Goal: Contribute content: Contribute content

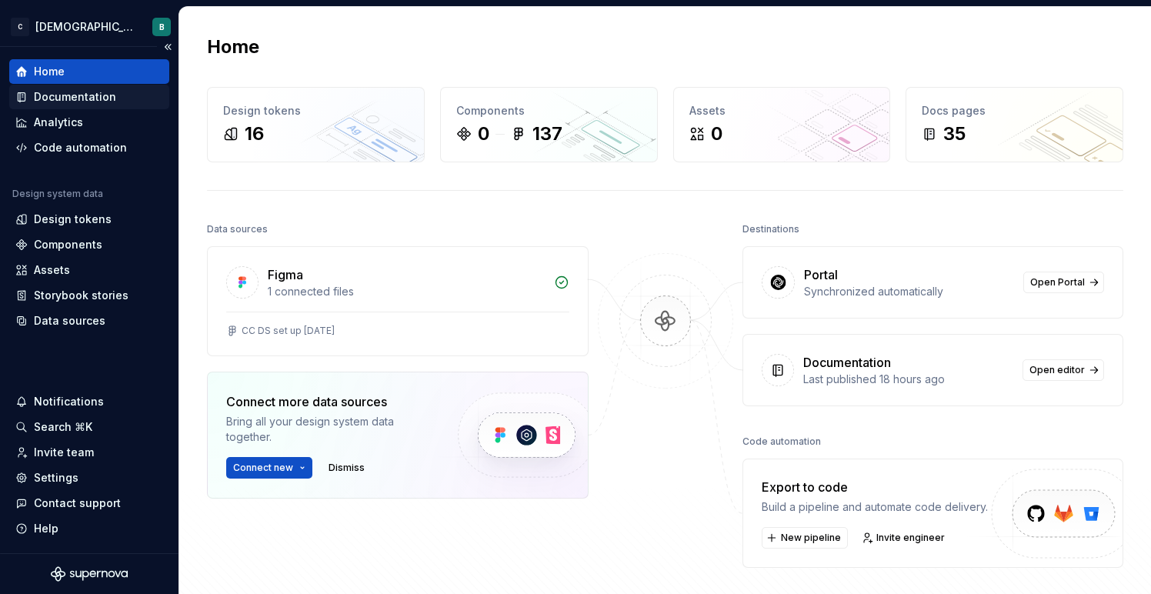
click at [96, 99] on div "Documentation" at bounding box center [75, 96] width 82 height 15
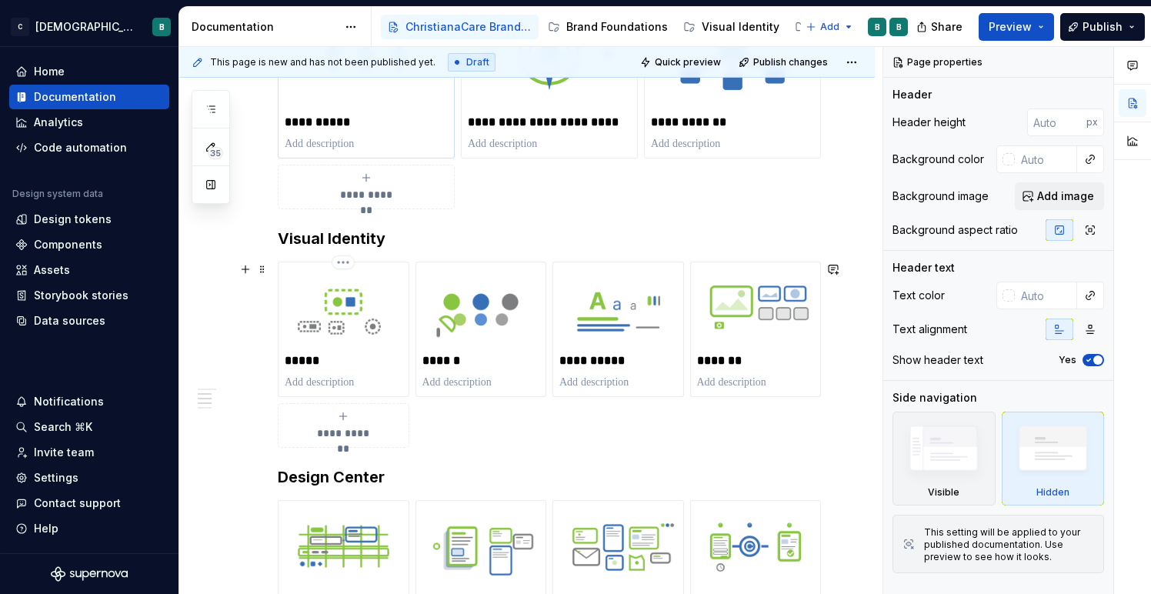
scroll to position [589, 0]
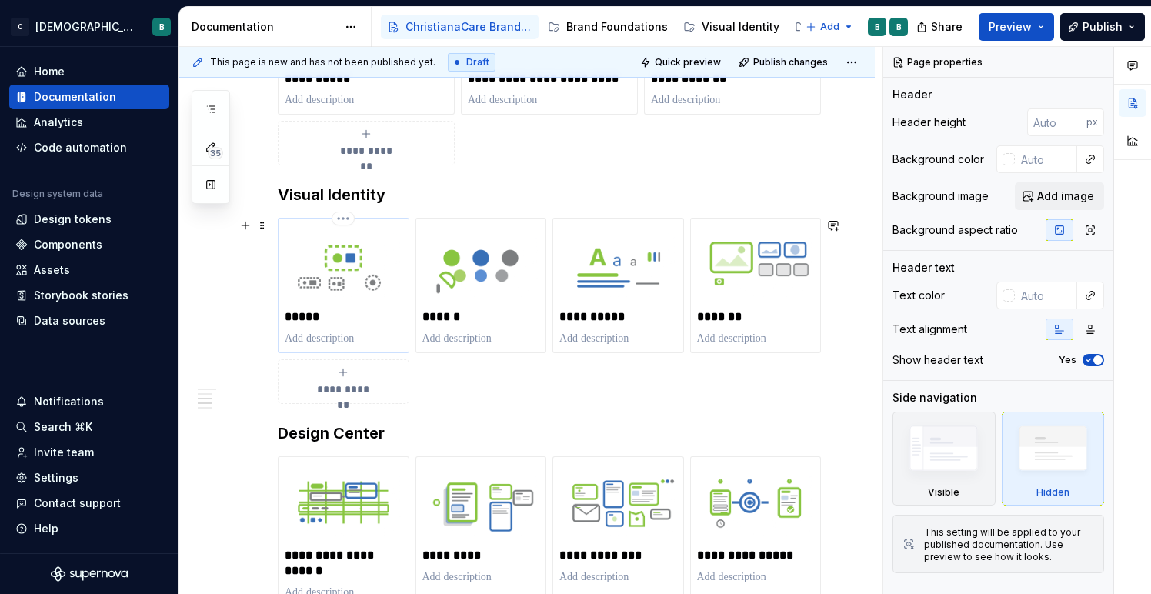
click at [365, 281] on img at bounding box center [344, 264] width 118 height 79
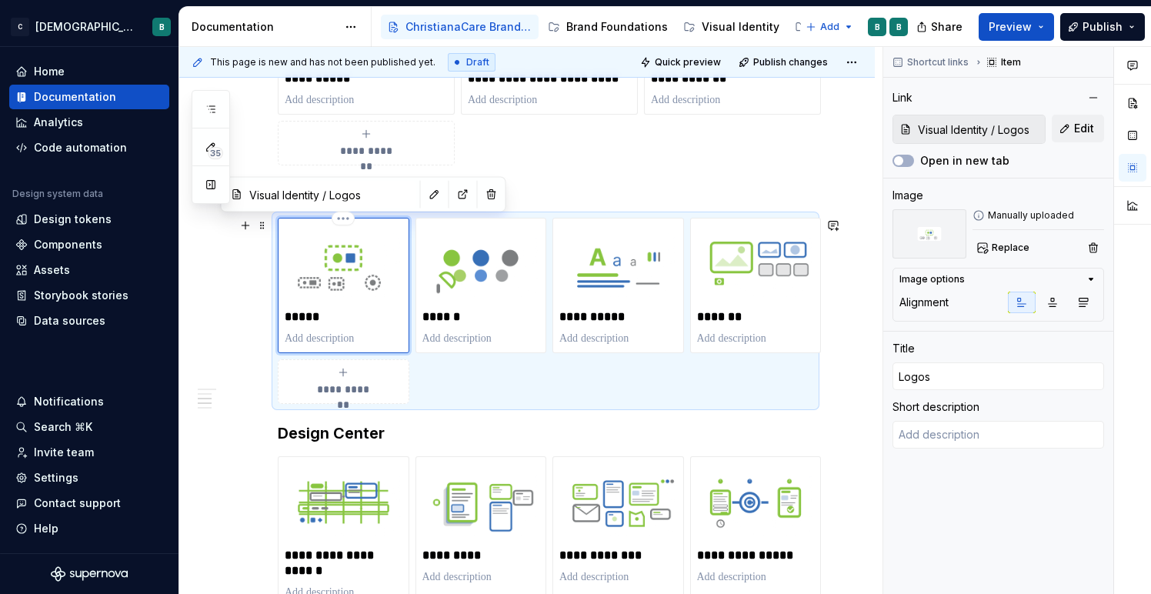
click at [365, 282] on img at bounding box center [344, 264] width 118 height 79
click at [249, 399] on button "Visual Identity" at bounding box center [269, 398] width 146 height 15
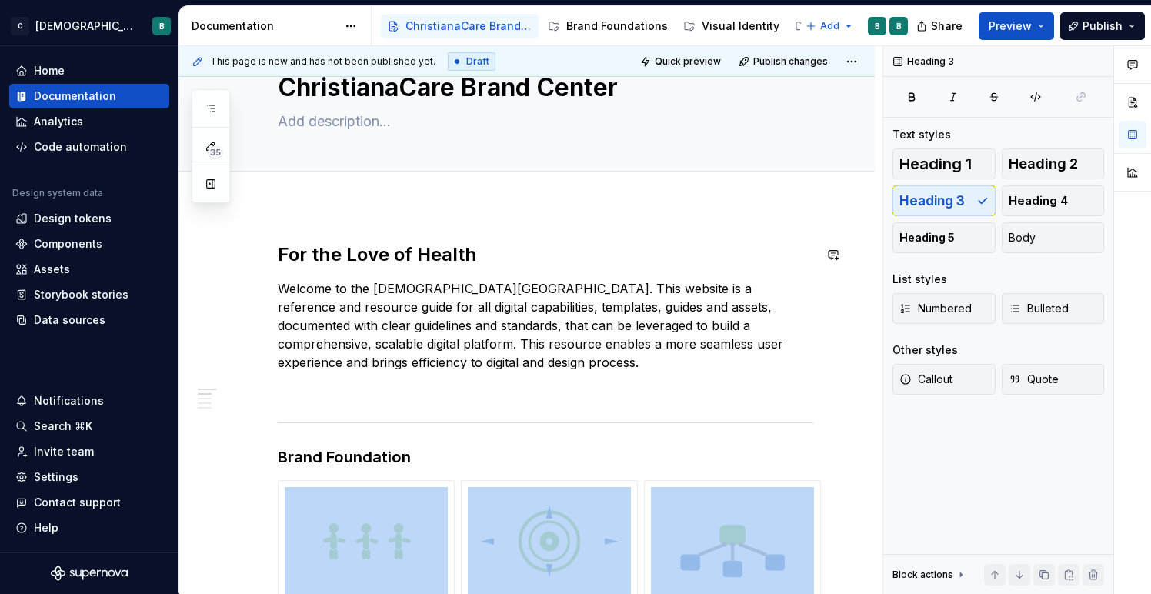
scroll to position [0, 0]
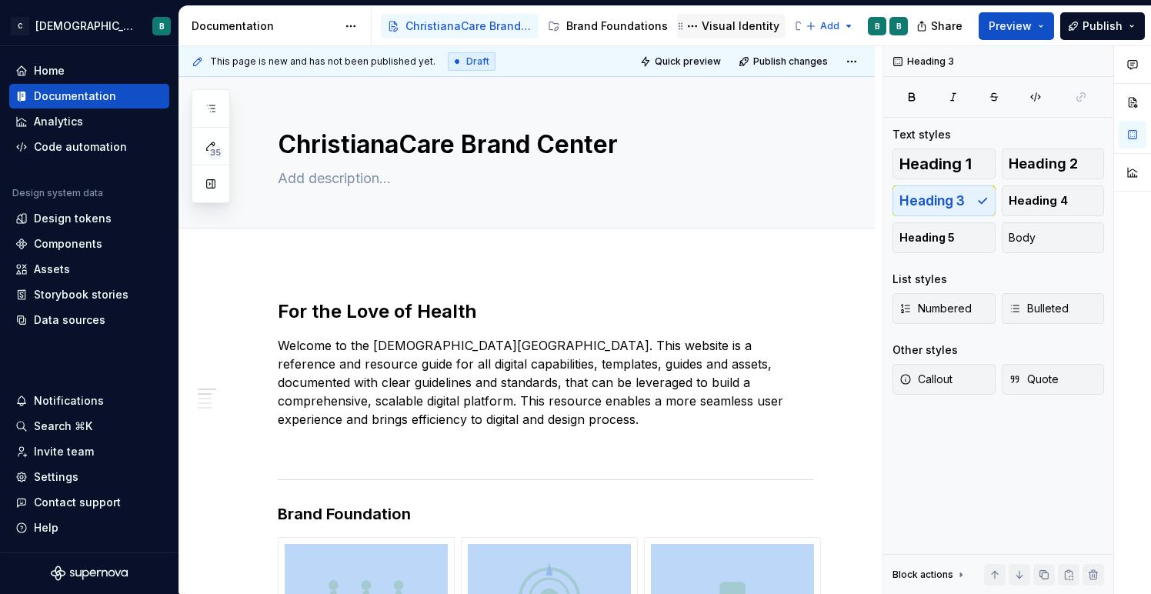
click at [725, 22] on div "Visual Identity" at bounding box center [741, 25] width 78 height 15
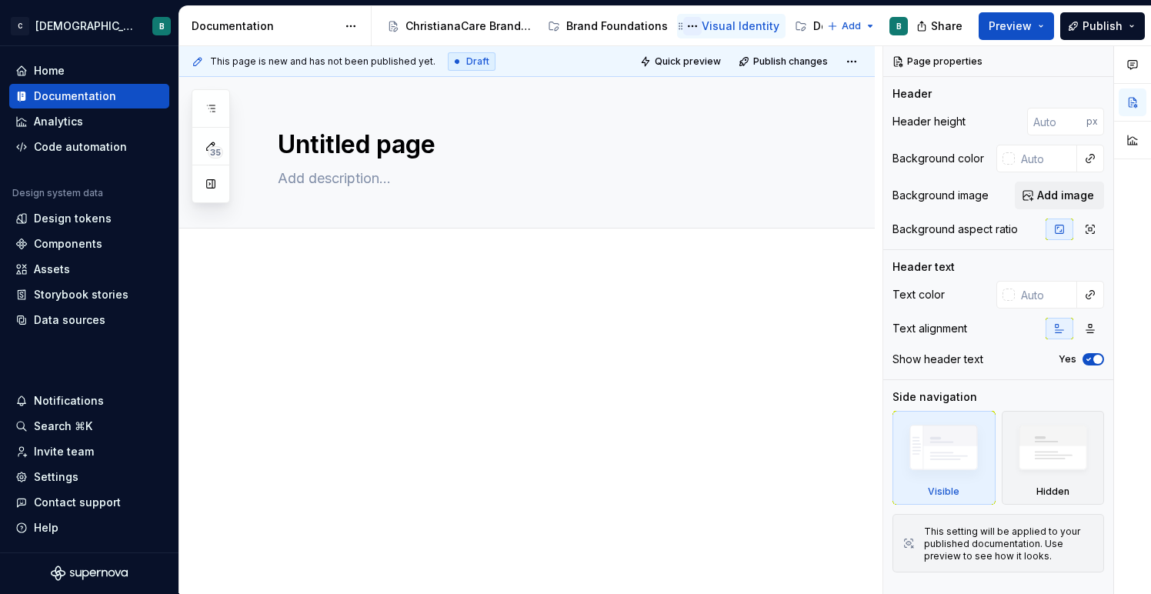
click at [687, 28] on button "Page tree" at bounding box center [692, 26] width 18 height 18
click at [687, 28] on html "C [DEMOGRAPHIC_DATA] Digital B Home Documentation Analytics Code automation Des…" at bounding box center [575, 297] width 1151 height 594
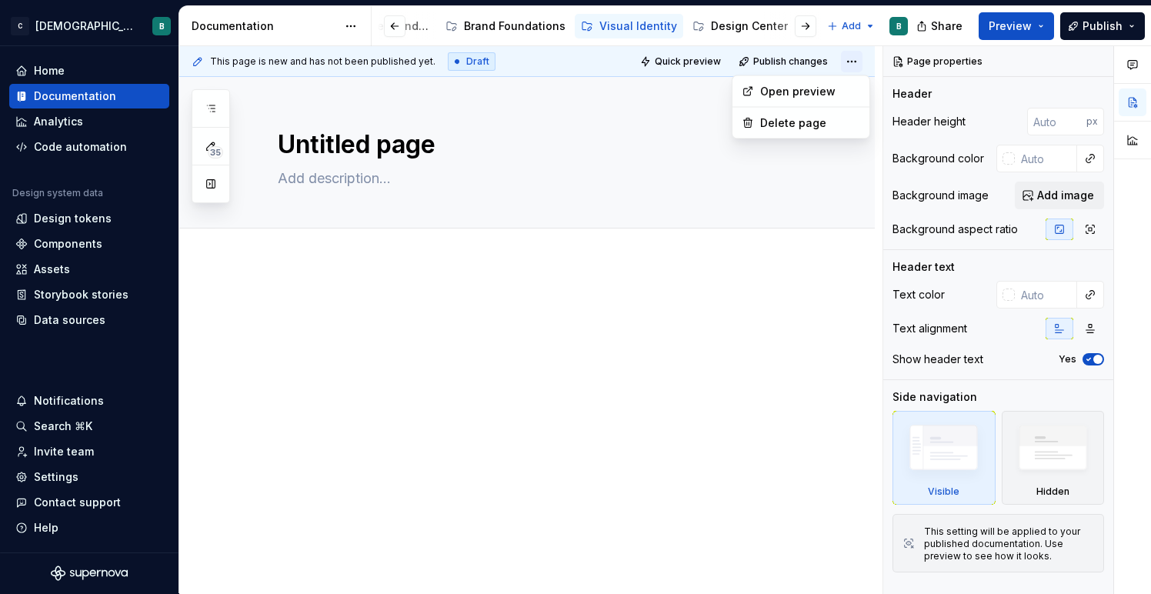
click at [856, 62] on html "C [DEMOGRAPHIC_DATA] Digital B Home Documentation Analytics Code automation Des…" at bounding box center [575, 297] width 1151 height 594
click at [583, 25] on button "Page tree" at bounding box center [590, 26] width 18 height 18
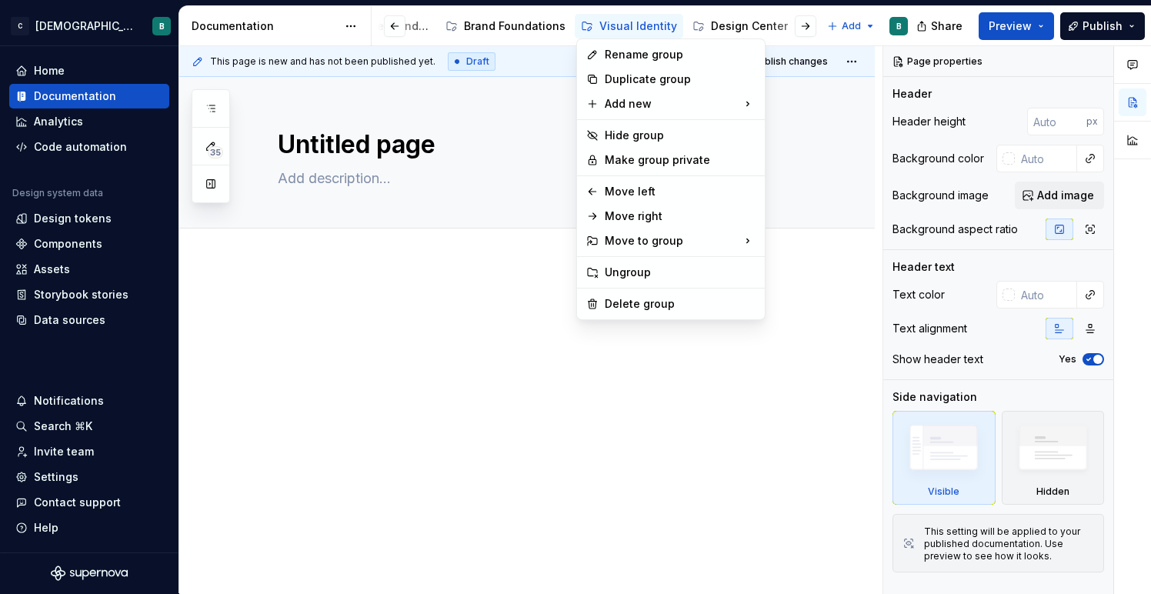
click at [556, 274] on html "C [DEMOGRAPHIC_DATA] Digital B Home Documentation Analytics Code automation Des…" at bounding box center [575, 297] width 1151 height 594
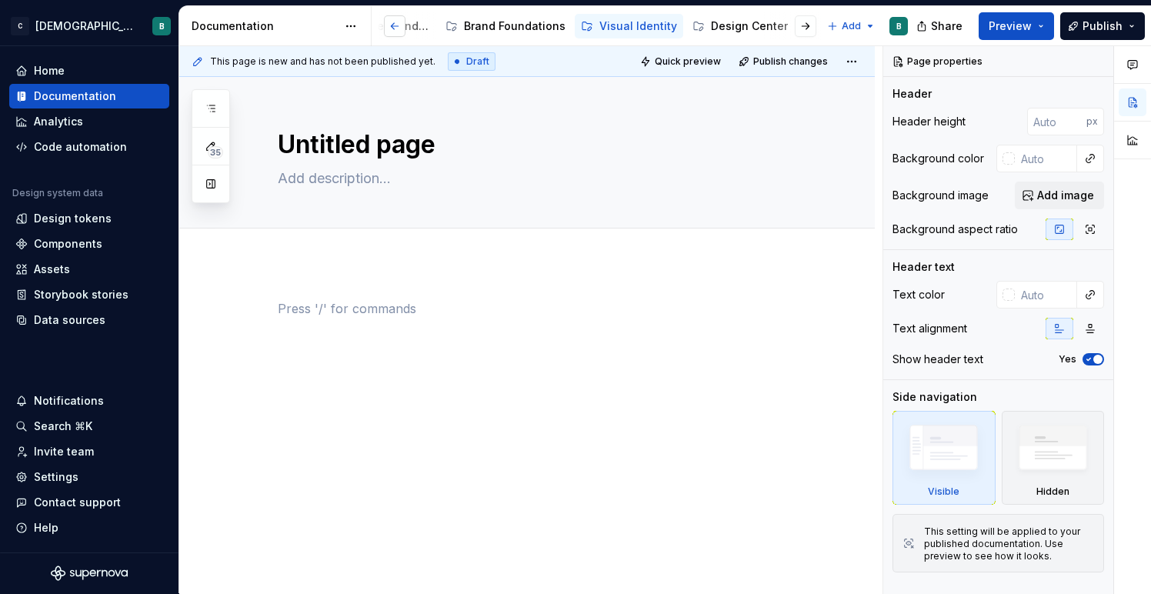
click at [396, 28] on button "button" at bounding box center [395, 26] width 22 height 22
click at [0, 0] on button "Page tree" at bounding box center [0, 0] width 0 height 0
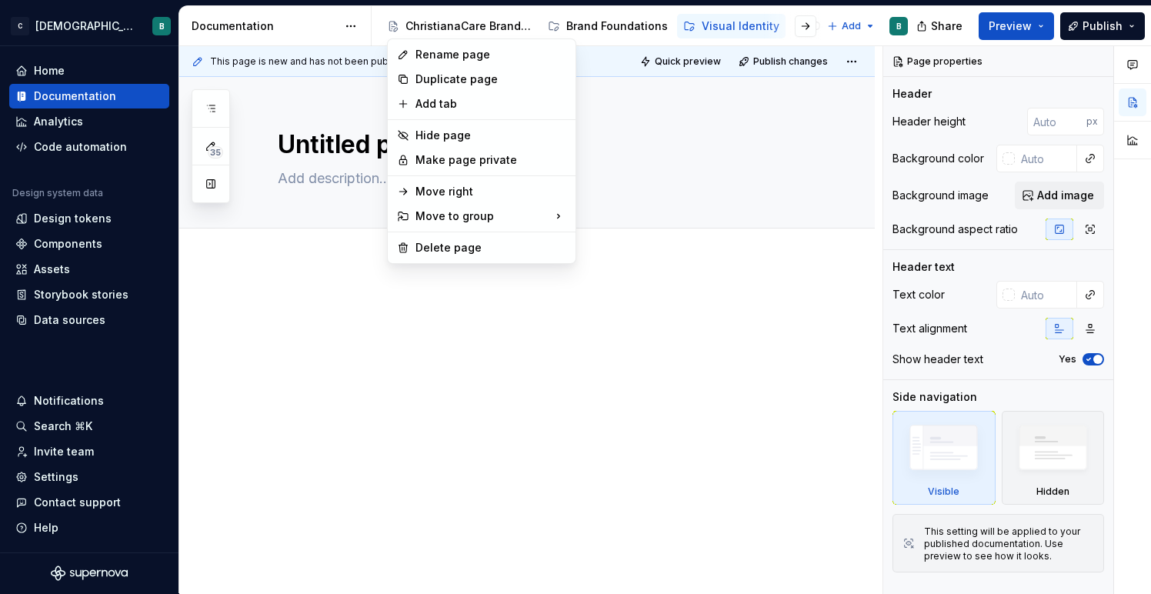
click at [395, 28] on html "C [DEMOGRAPHIC_DATA] Digital B Home Documentation Analytics Code automation Des…" at bounding box center [575, 297] width 1151 height 594
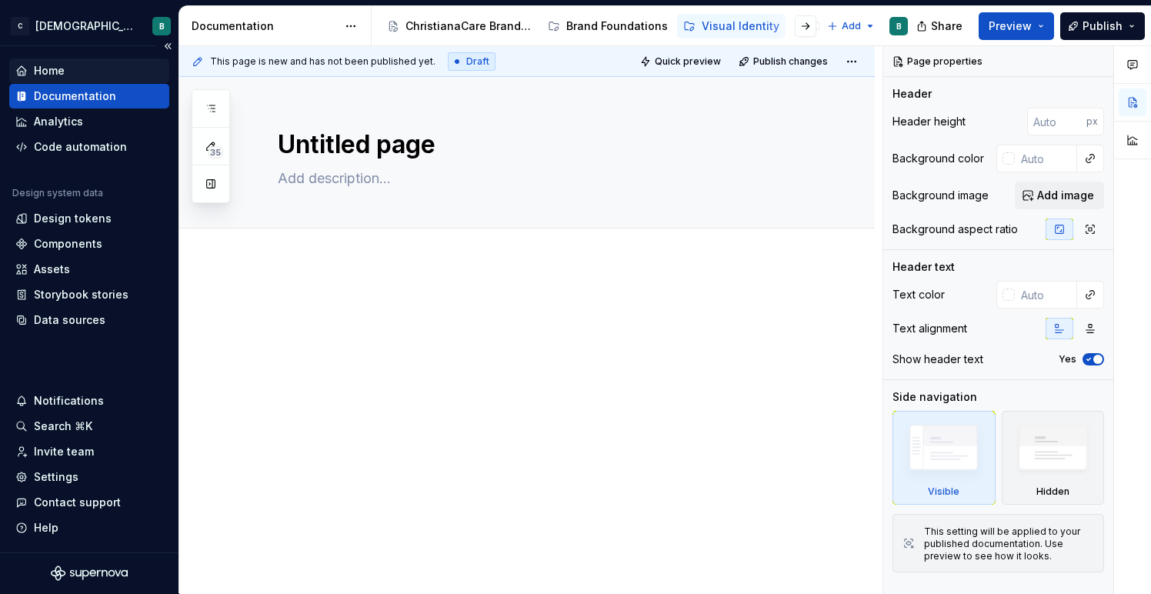
click at [101, 74] on div "Home" at bounding box center [89, 70] width 148 height 15
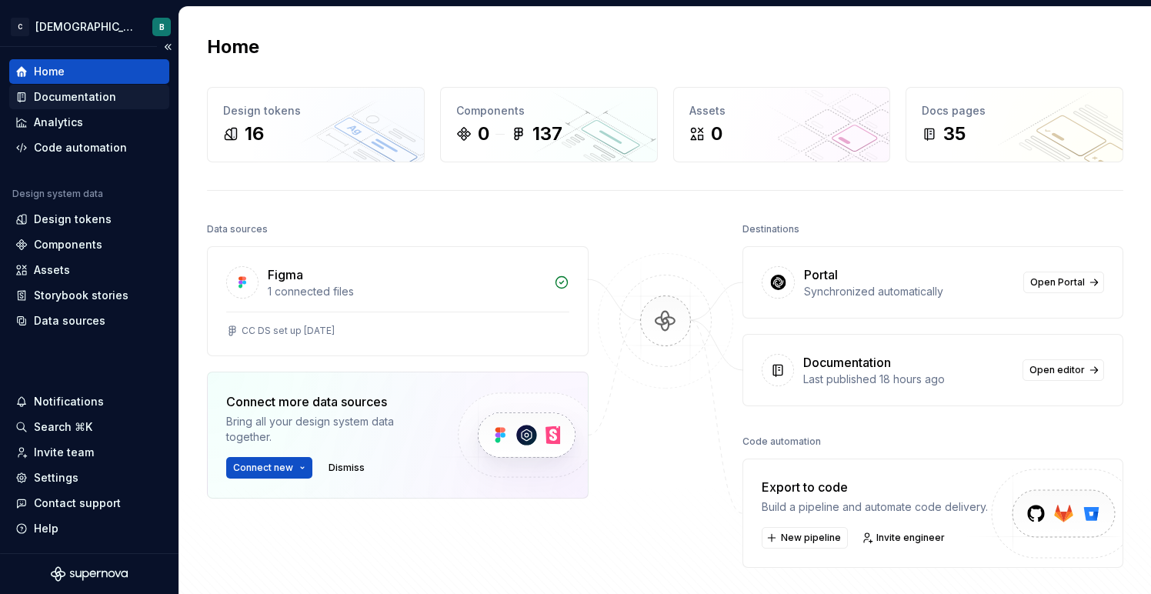
click at [100, 99] on div "Documentation" at bounding box center [75, 96] width 82 height 15
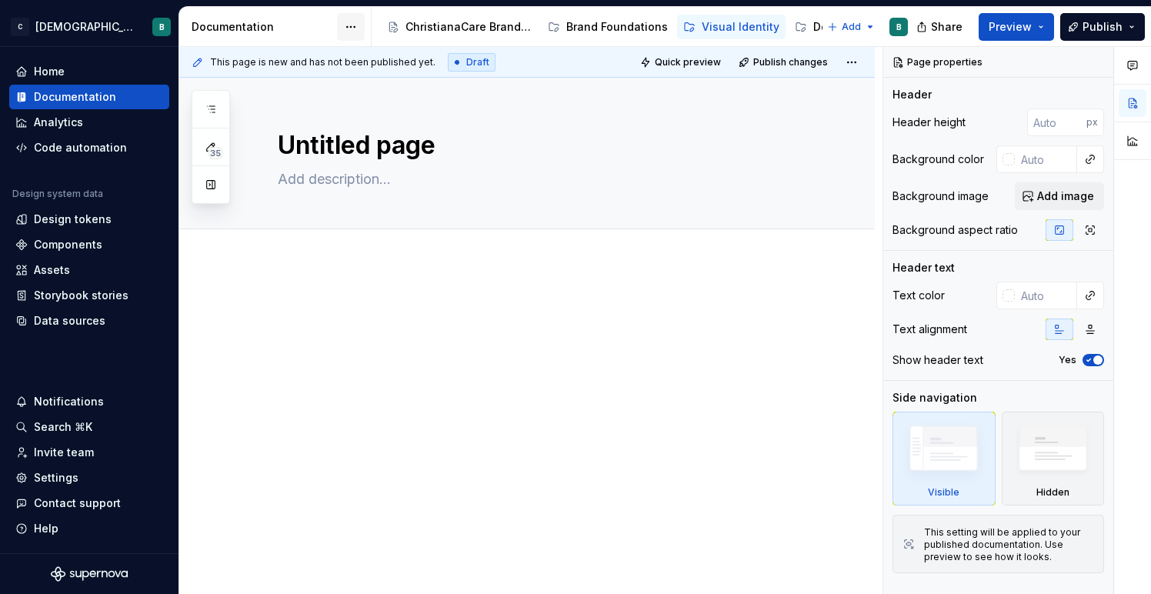
click at [354, 26] on html "C [DEMOGRAPHIC_DATA] Digital B Home Documentation Analytics Code automation Des…" at bounding box center [575, 297] width 1151 height 594
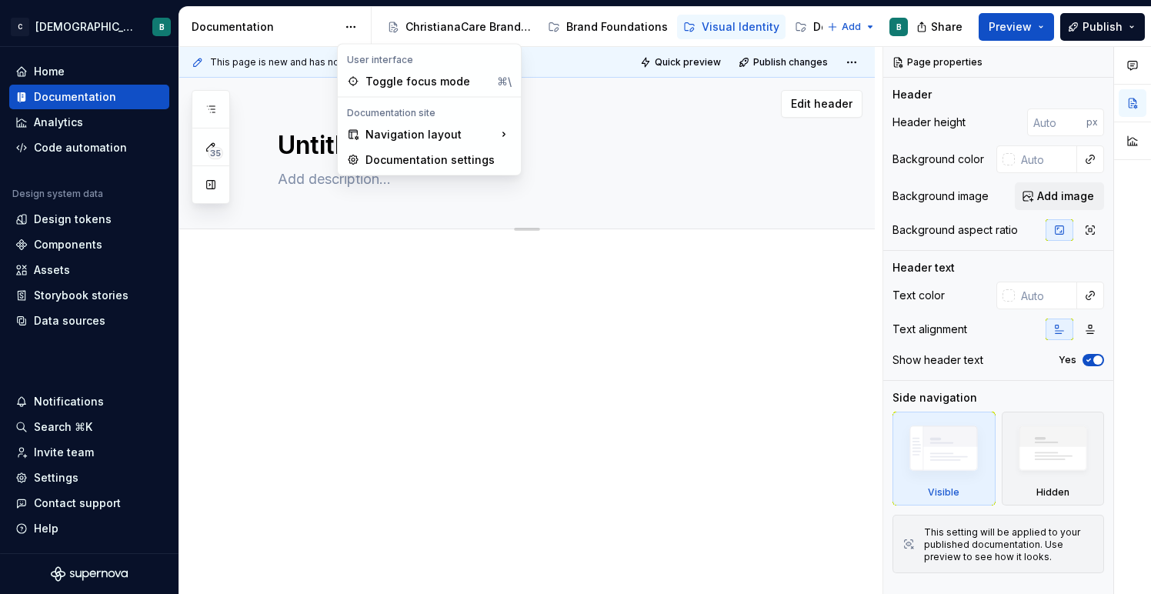
click at [792, 85] on html "C [DEMOGRAPHIC_DATA] Digital B Home Documentation Analytics Code automation Des…" at bounding box center [575, 297] width 1151 height 594
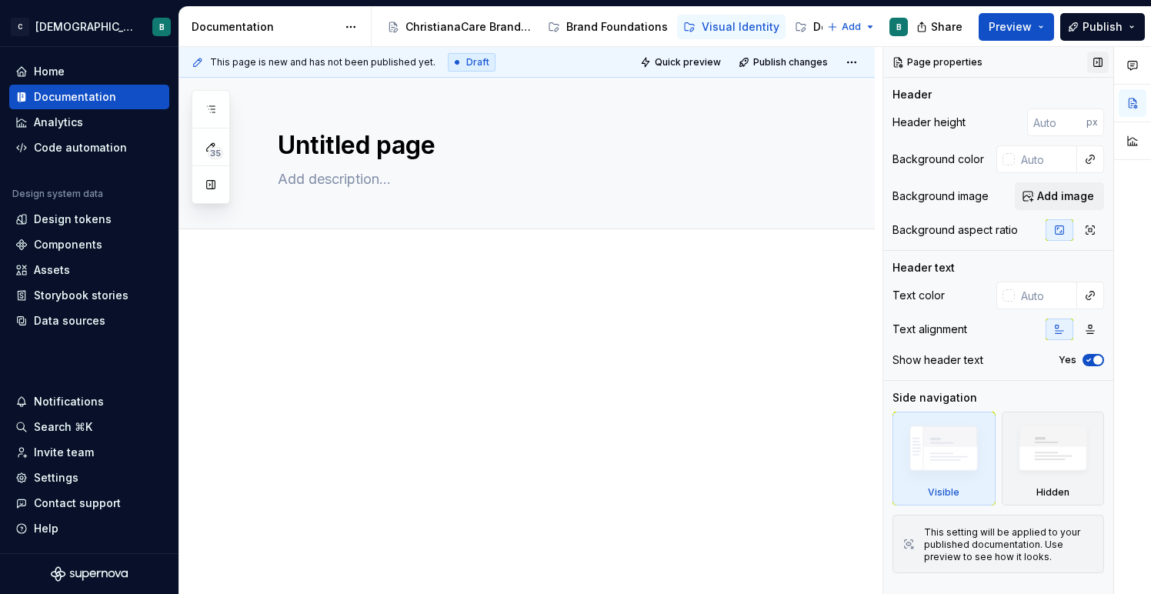
click at [1100, 62] on button "button" at bounding box center [1099, 63] width 22 height 22
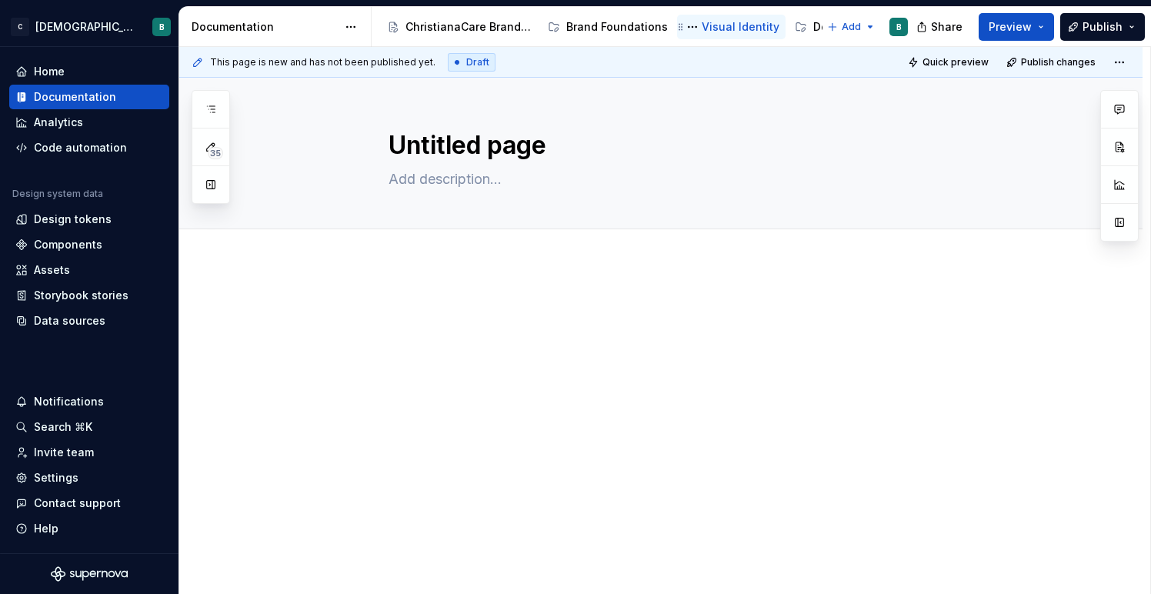
click at [705, 21] on div "Visual Identity" at bounding box center [741, 26] width 78 height 15
click at [675, 28] on icon "Page tree" at bounding box center [681, 27] width 12 height 12
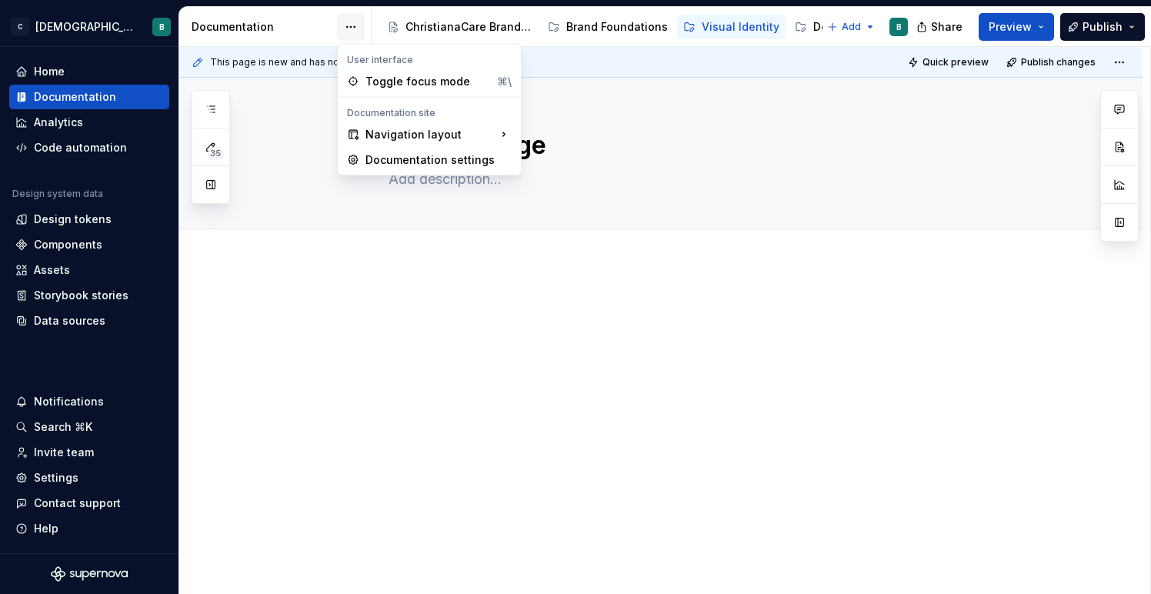
click at [362, 26] on html "C [DEMOGRAPHIC_DATA] Digital B Home Documentation Analytics Code automation Des…" at bounding box center [575, 297] width 1151 height 594
click at [349, 27] on html "C [DEMOGRAPHIC_DATA] Digital B Home Documentation Analytics Code automation Des…" at bounding box center [575, 297] width 1151 height 594
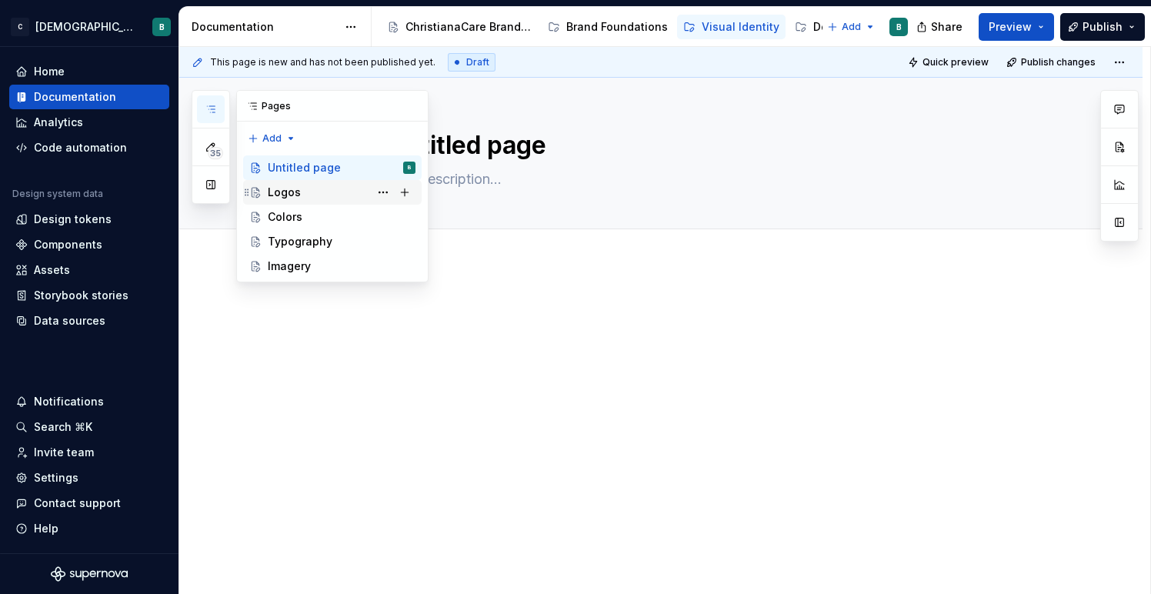
click at [329, 195] on div "Logos" at bounding box center [342, 193] width 148 height 22
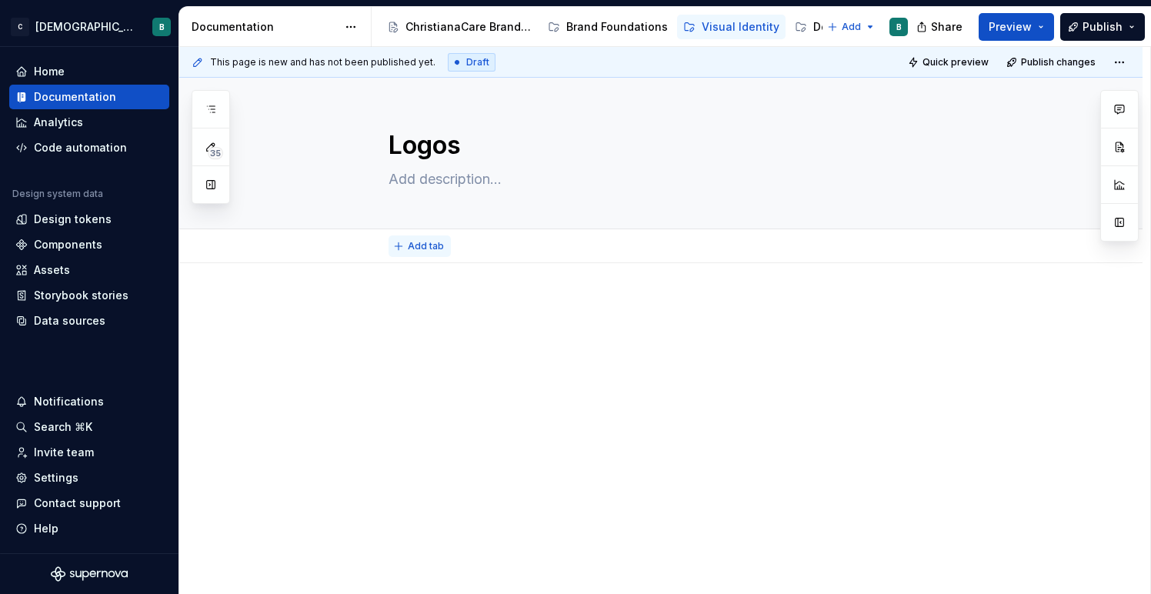
click at [424, 252] on button "Add tab" at bounding box center [420, 247] width 62 height 22
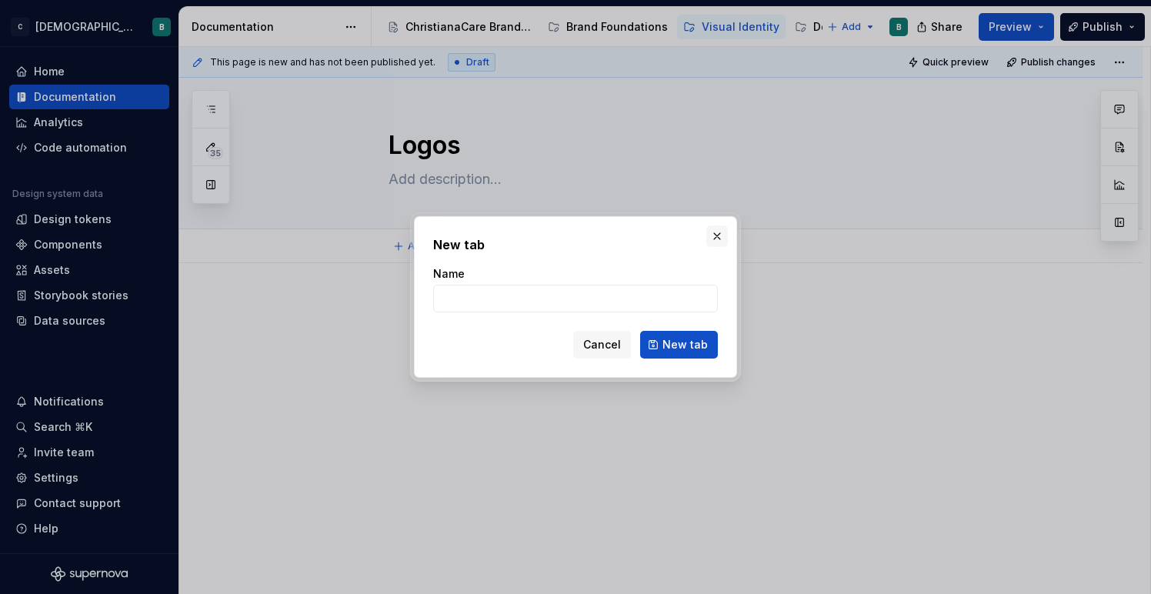
click at [716, 232] on button "button" at bounding box center [718, 237] width 22 height 22
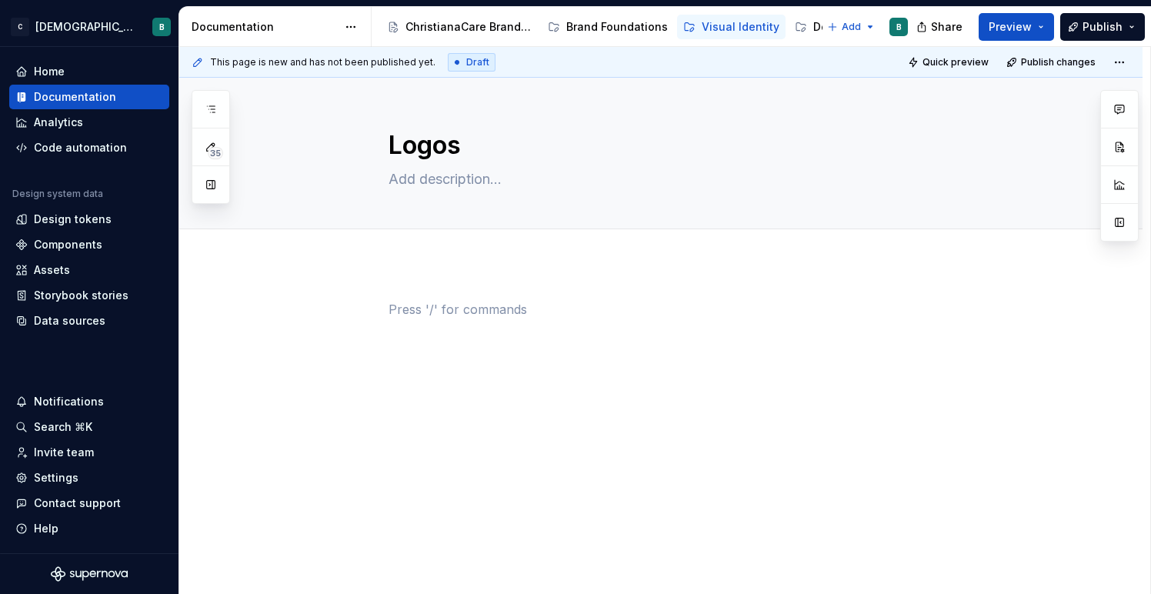
click at [443, 323] on div at bounding box center [680, 329] width 582 height 58
click at [423, 306] on p at bounding box center [680, 309] width 582 height 18
click at [413, 276] on div at bounding box center [661, 409] width 964 height 292
click at [404, 249] on button "Add tab" at bounding box center [420, 247] width 62 height 22
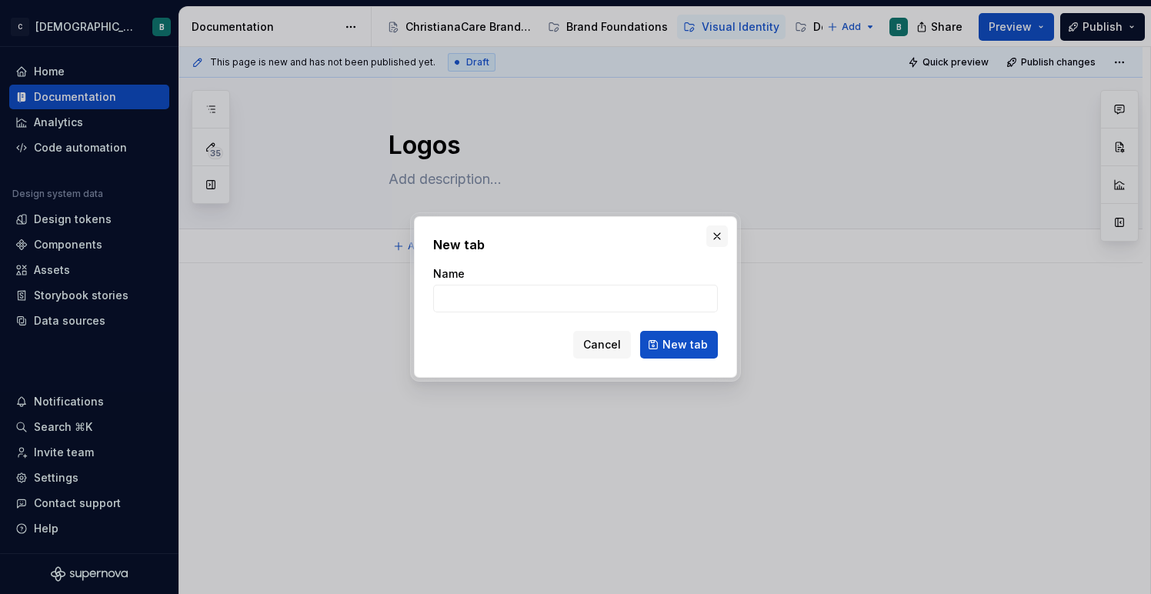
click at [710, 236] on button "button" at bounding box center [718, 237] width 22 height 22
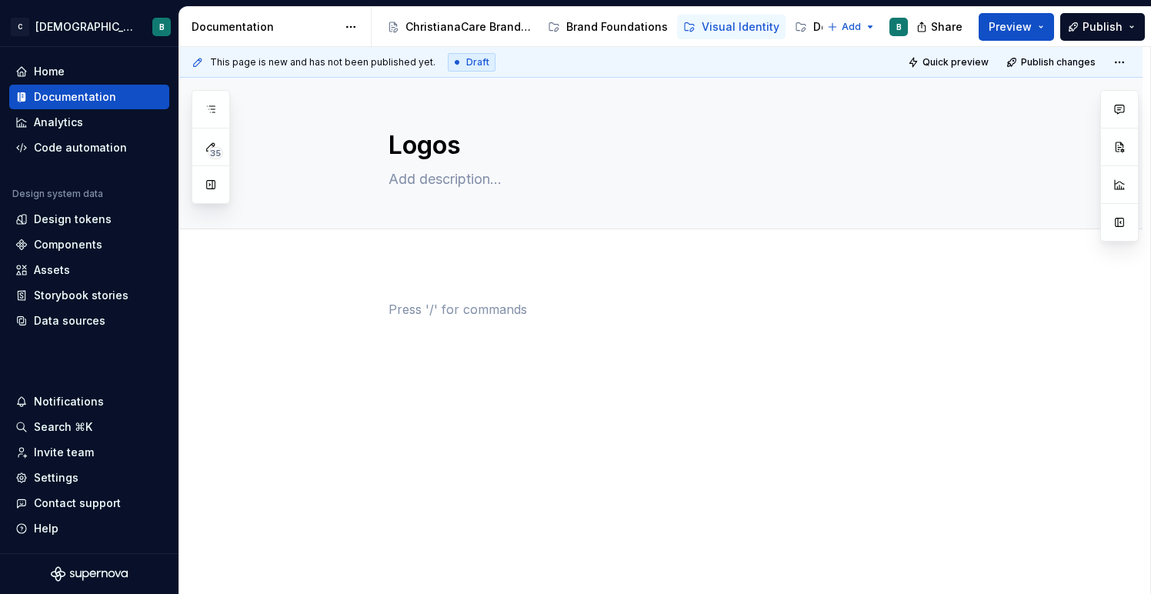
click at [464, 316] on p at bounding box center [680, 309] width 582 height 18
click at [435, 310] on p at bounding box center [680, 309] width 582 height 18
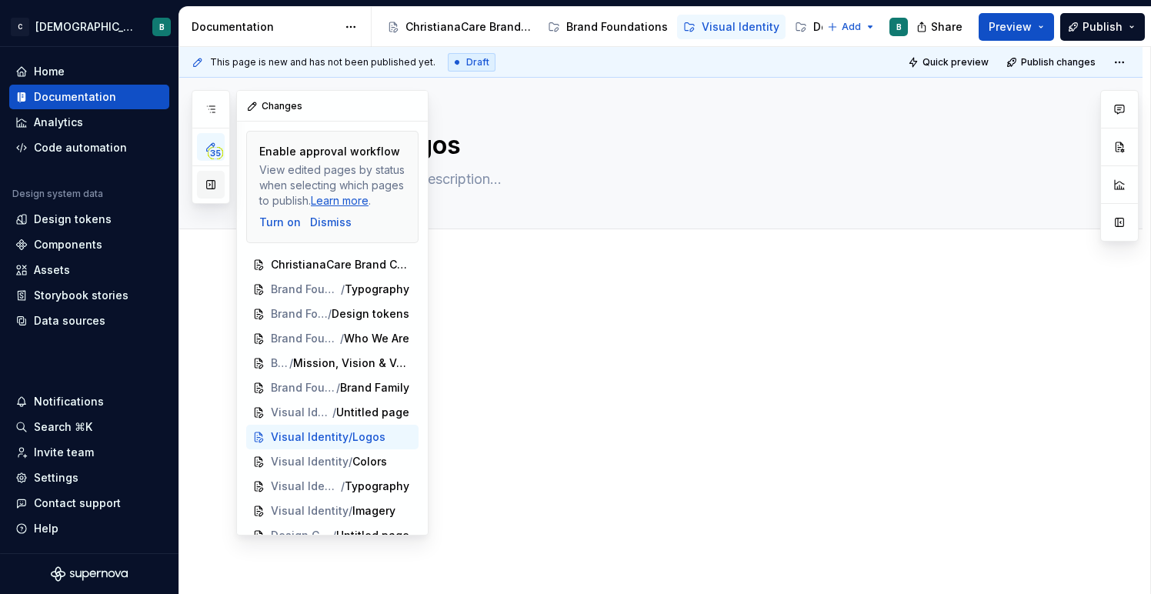
click at [212, 181] on button "button" at bounding box center [211, 185] width 28 height 28
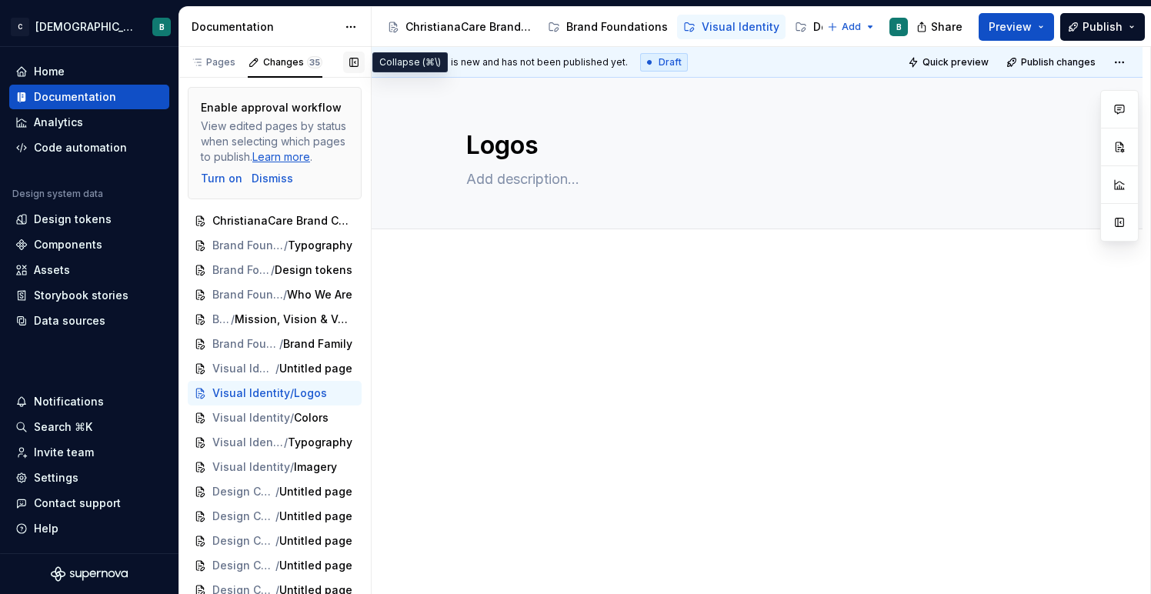
click at [349, 62] on button "button" at bounding box center [354, 63] width 22 height 22
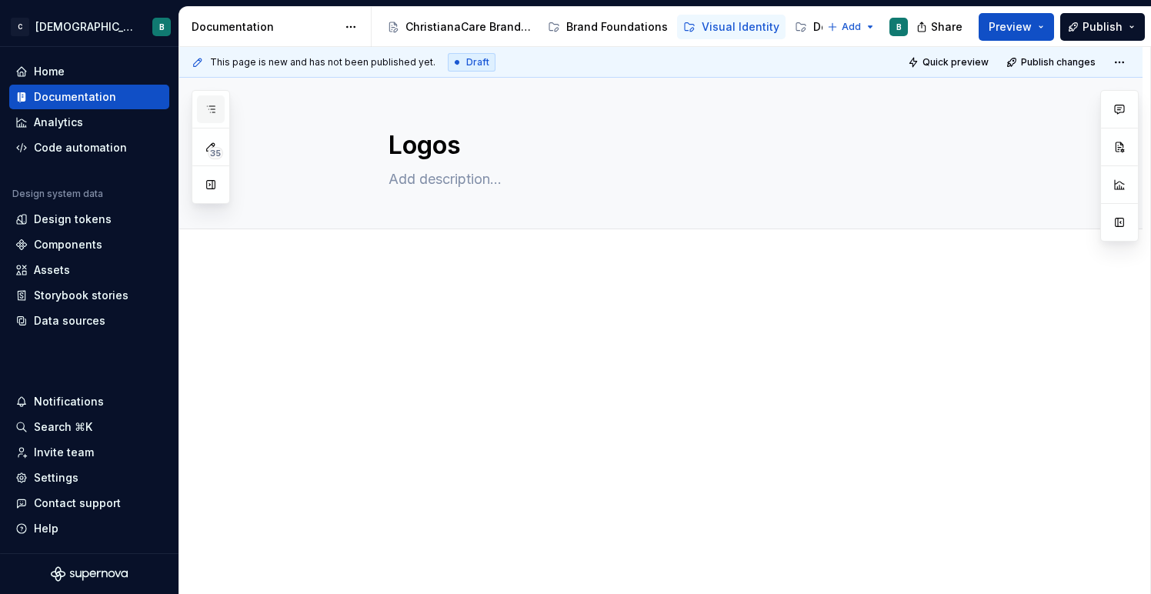
click at [212, 106] on icon "button" at bounding box center [211, 109] width 12 height 12
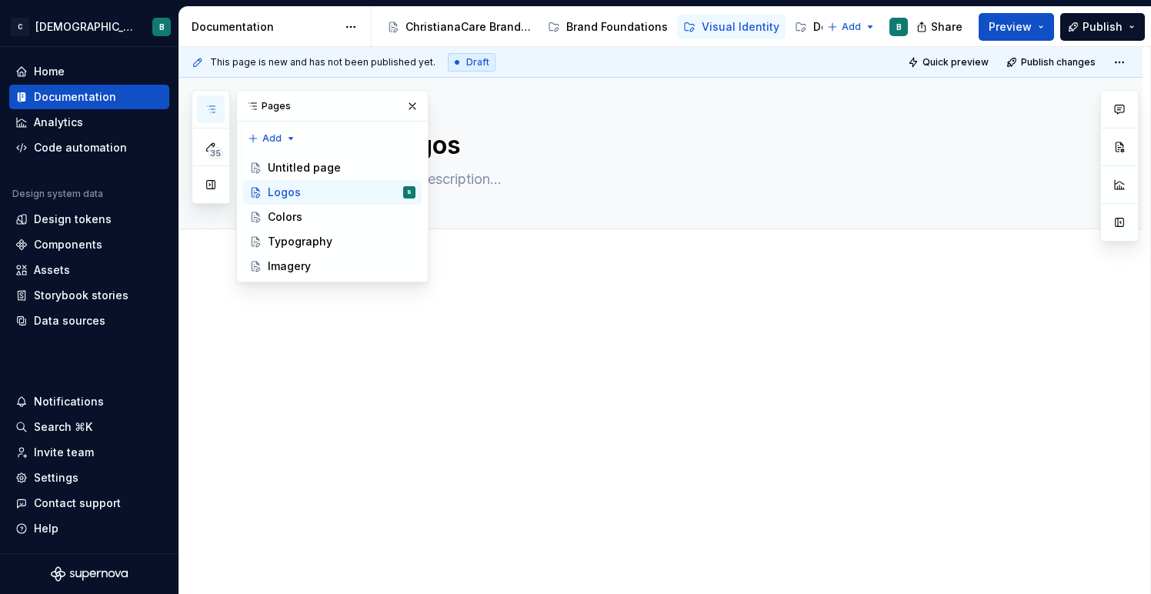
click at [604, 322] on div at bounding box center [680, 329] width 582 height 58
click at [806, 351] on div at bounding box center [680, 329] width 582 height 58
click at [609, 336] on div at bounding box center [680, 329] width 582 height 58
click at [413, 105] on button "button" at bounding box center [413, 106] width 22 height 22
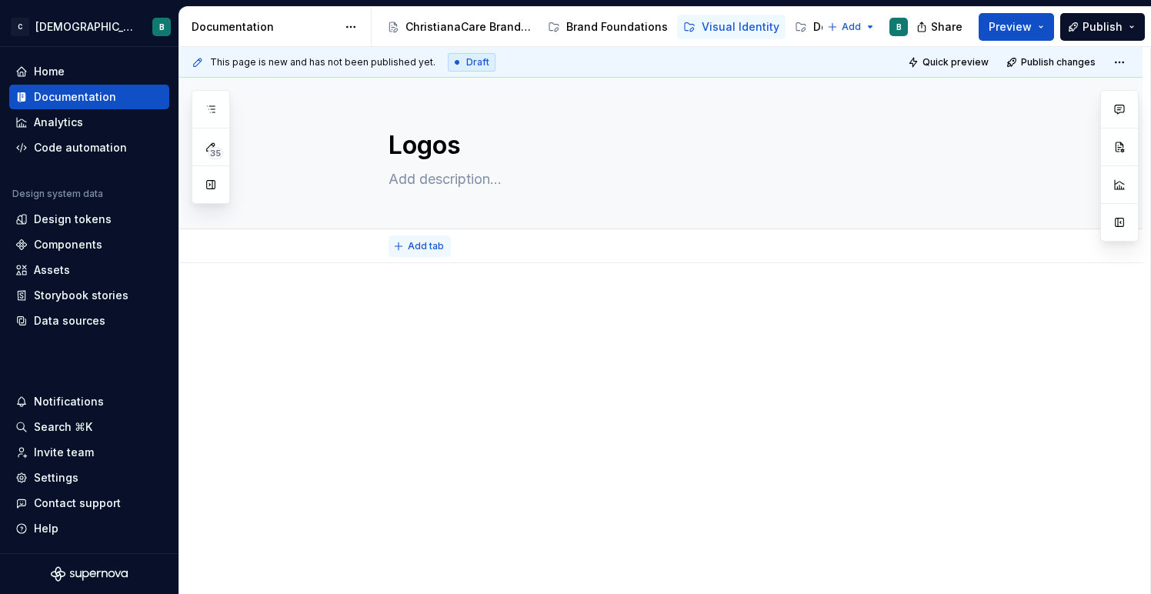
click at [419, 249] on span "Add tab" at bounding box center [426, 246] width 36 height 12
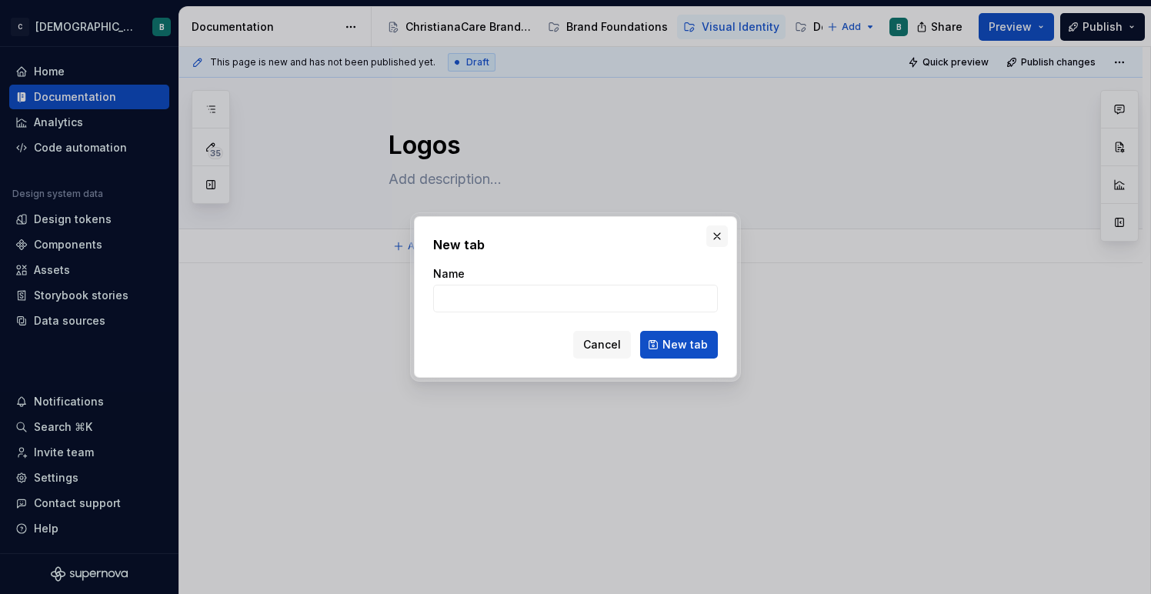
click at [718, 232] on button "button" at bounding box center [718, 237] width 22 height 22
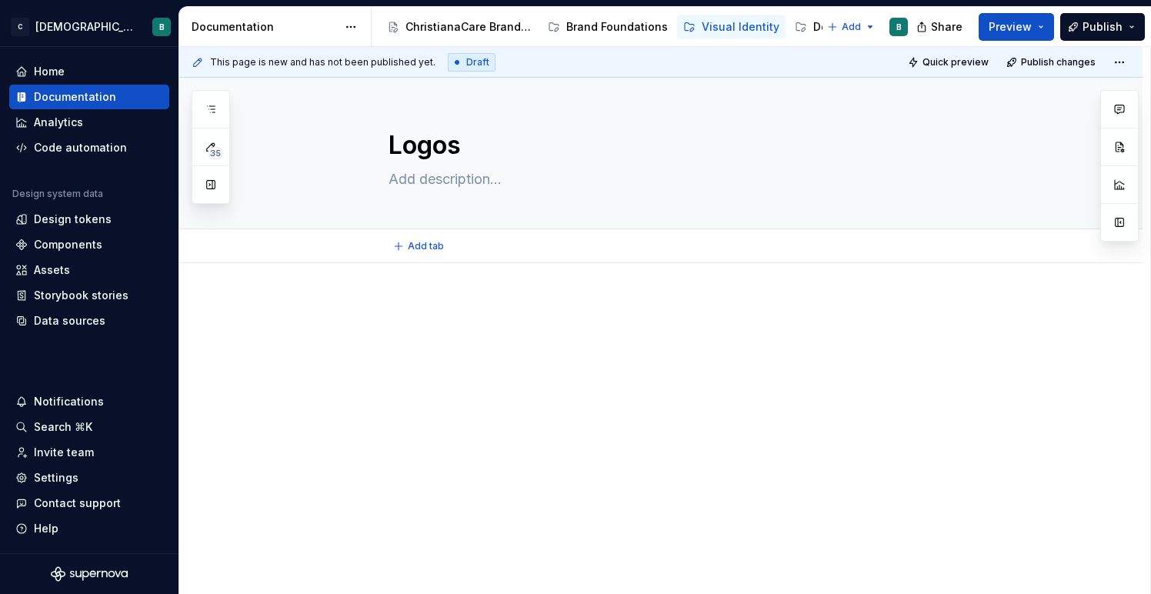
type textarea "*"
click at [483, 303] on p at bounding box center [680, 309] width 582 height 18
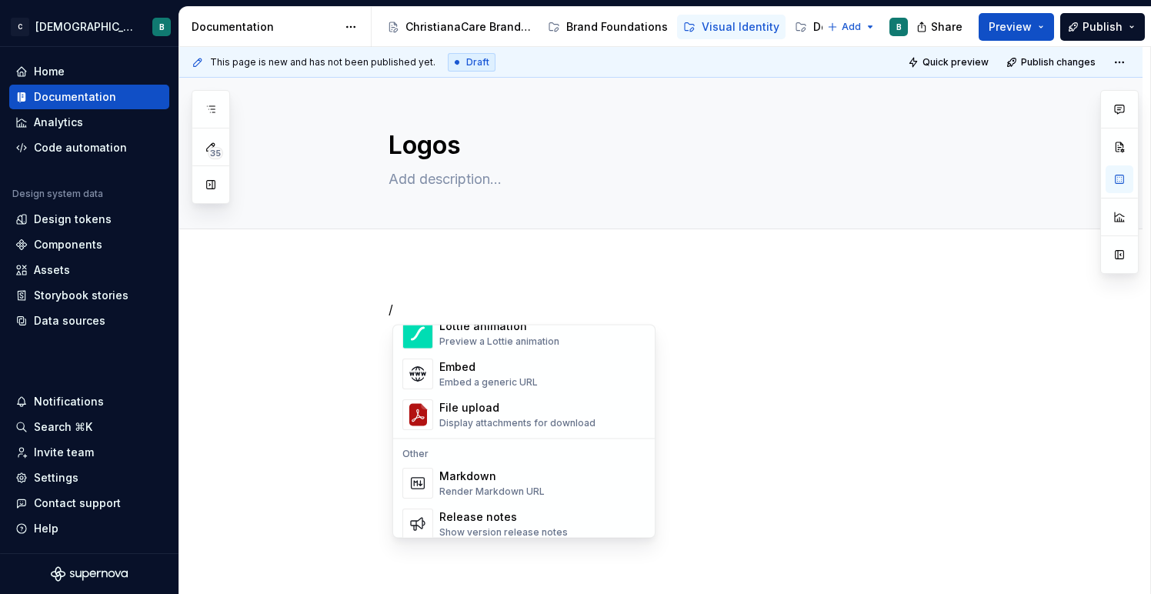
scroll to position [897, 0]
click at [486, 420] on div "Display attachments for download" at bounding box center [517, 422] width 156 height 12
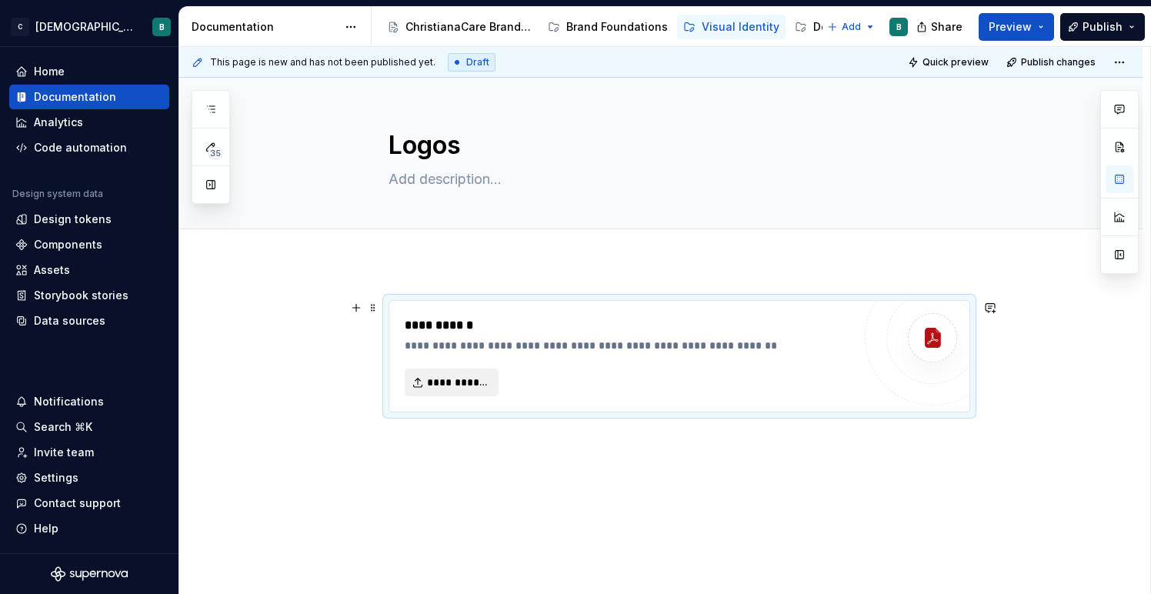
click at [479, 390] on button "**********" at bounding box center [452, 383] width 94 height 28
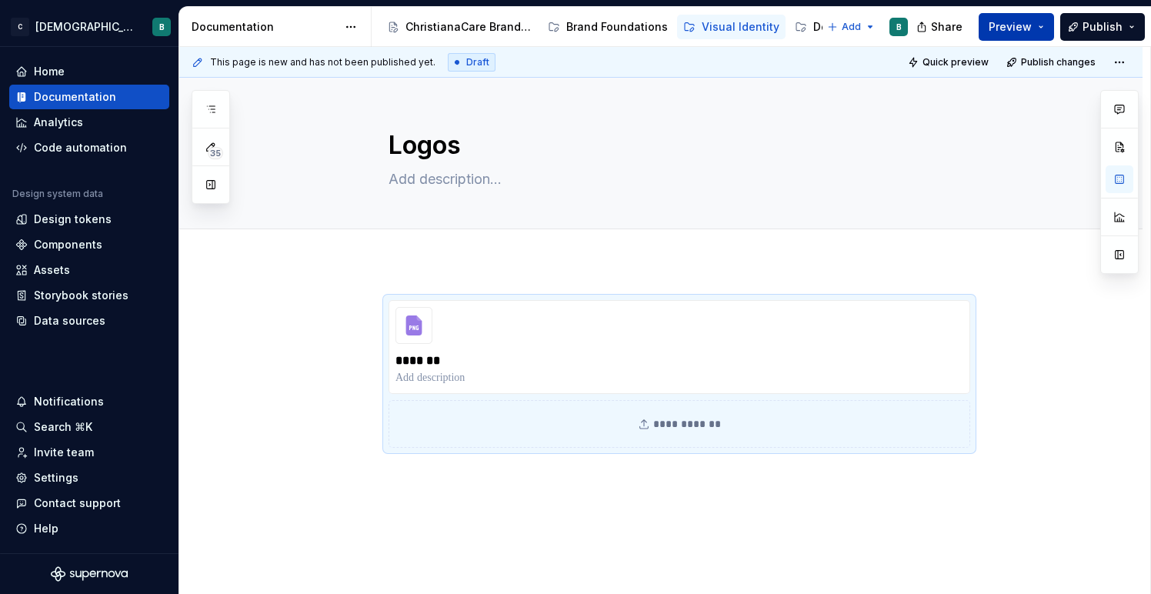
click at [1032, 29] on span "Preview" at bounding box center [1010, 26] width 43 height 15
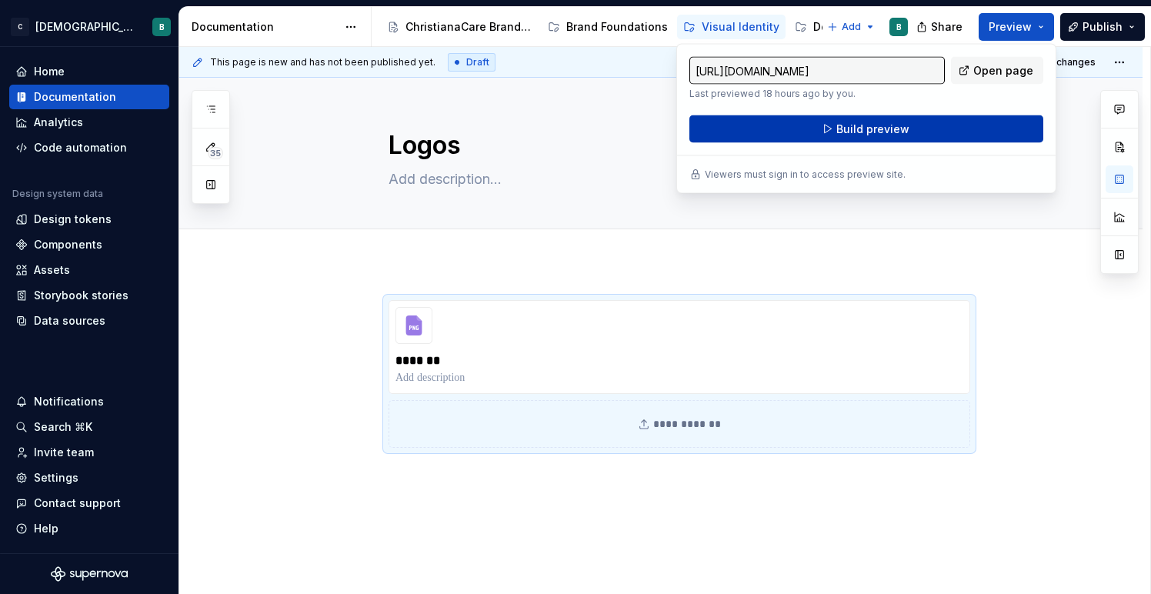
click at [917, 127] on button "Build preview" at bounding box center [867, 129] width 354 height 28
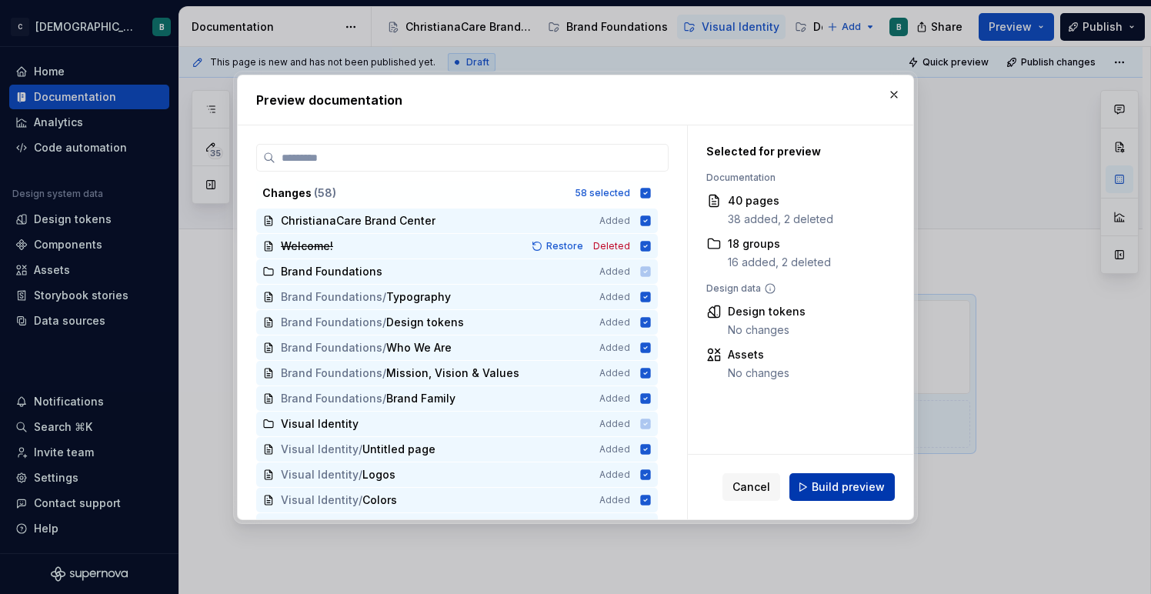
click at [818, 486] on span "Build preview" at bounding box center [848, 487] width 73 height 15
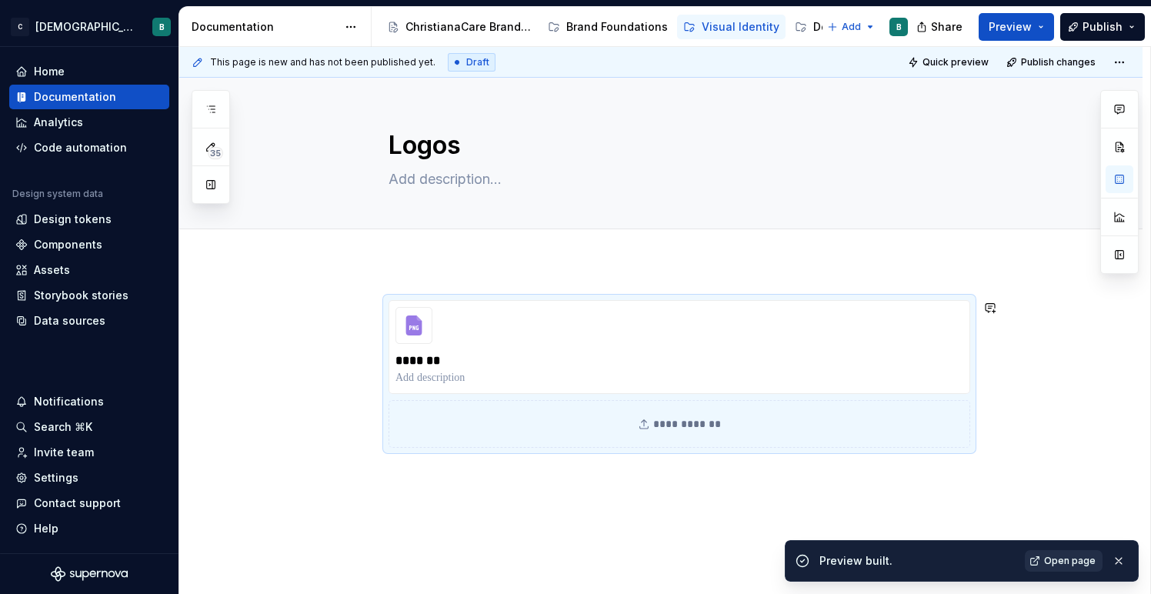
click at [1082, 564] on span "Open page" at bounding box center [1070, 561] width 52 height 12
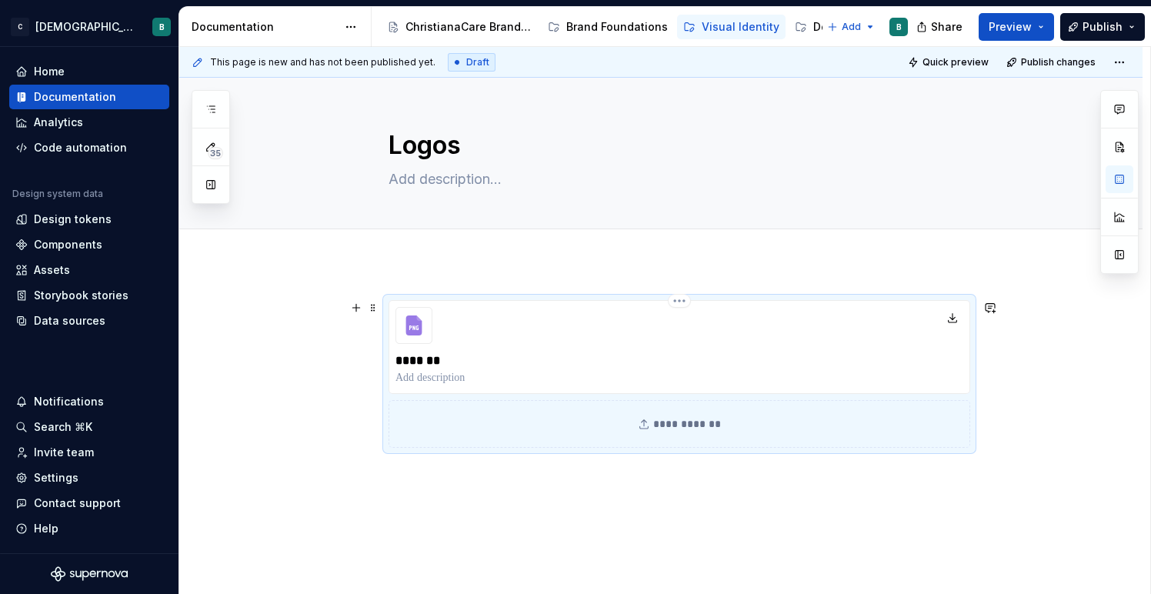
click at [458, 383] on p at bounding box center [680, 377] width 568 height 15
click at [413, 324] on icon at bounding box center [414, 326] width 16 height 20
click at [541, 342] on div "*******" at bounding box center [680, 347] width 582 height 94
click at [461, 377] on p at bounding box center [680, 377] width 568 height 15
click at [359, 309] on button "button" at bounding box center [357, 308] width 22 height 22
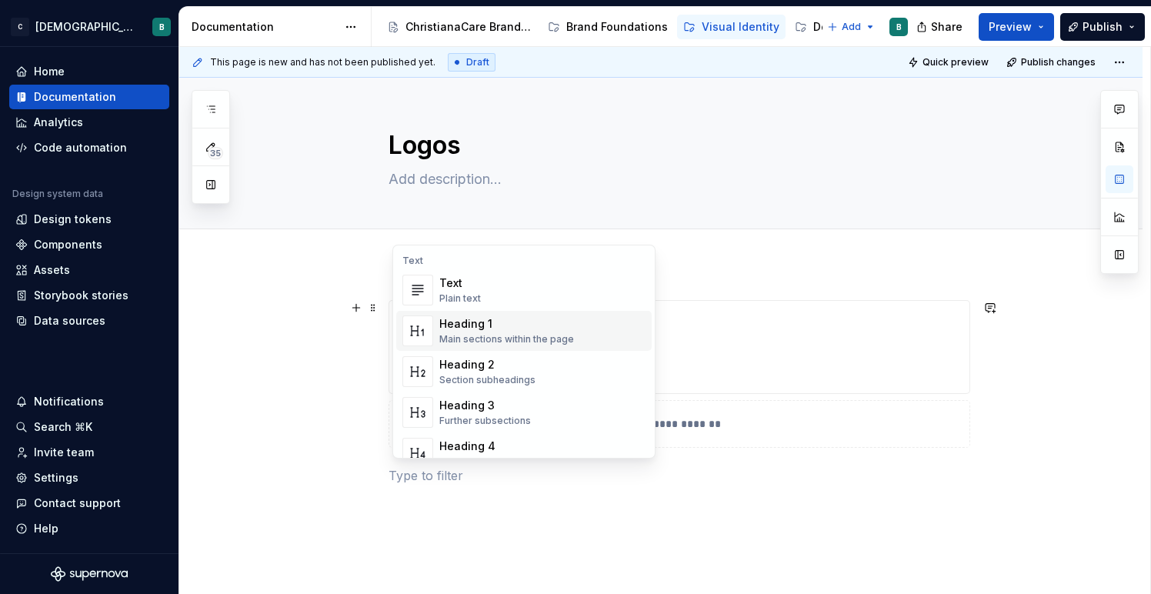
click at [492, 326] on div "Heading 1" at bounding box center [506, 323] width 135 height 15
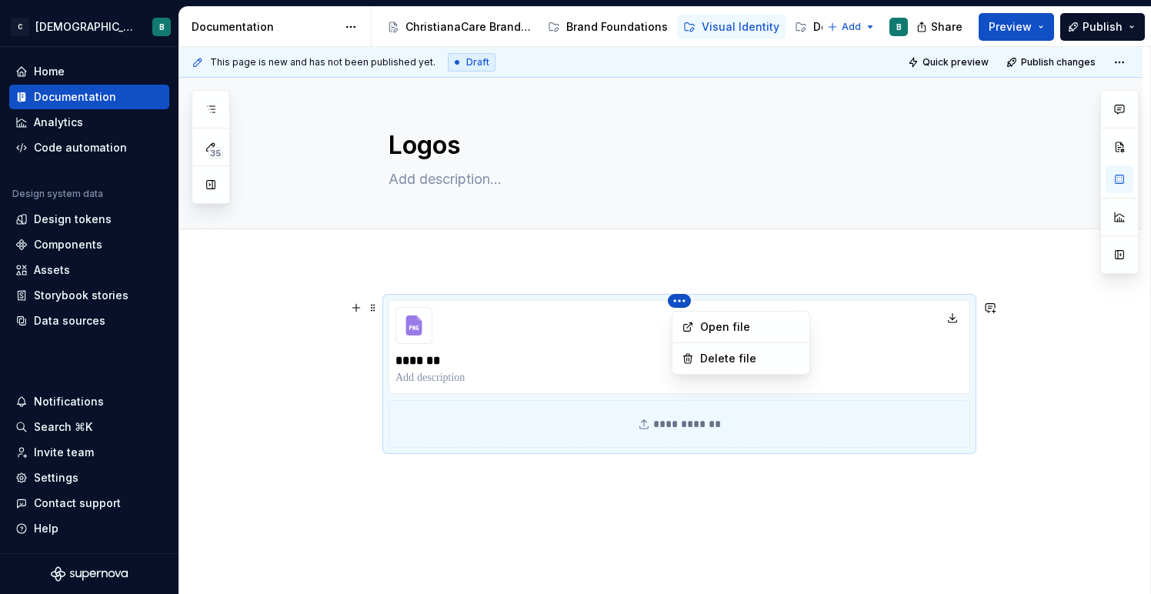
click at [685, 304] on html "C [DEMOGRAPHIC_DATA] Digital B Home Documentation Analytics Code automation Des…" at bounding box center [575, 297] width 1151 height 594
click at [651, 305] on html "C [DEMOGRAPHIC_DATA] Digital B Home Documentation Analytics Code automation Des…" at bounding box center [575, 297] width 1151 height 594
click at [677, 300] on html "C [DEMOGRAPHIC_DATA] Digital B Home Documentation Analytics Code automation Des…" at bounding box center [575, 297] width 1151 height 594
click at [698, 360] on div "Delete file" at bounding box center [741, 358] width 131 height 25
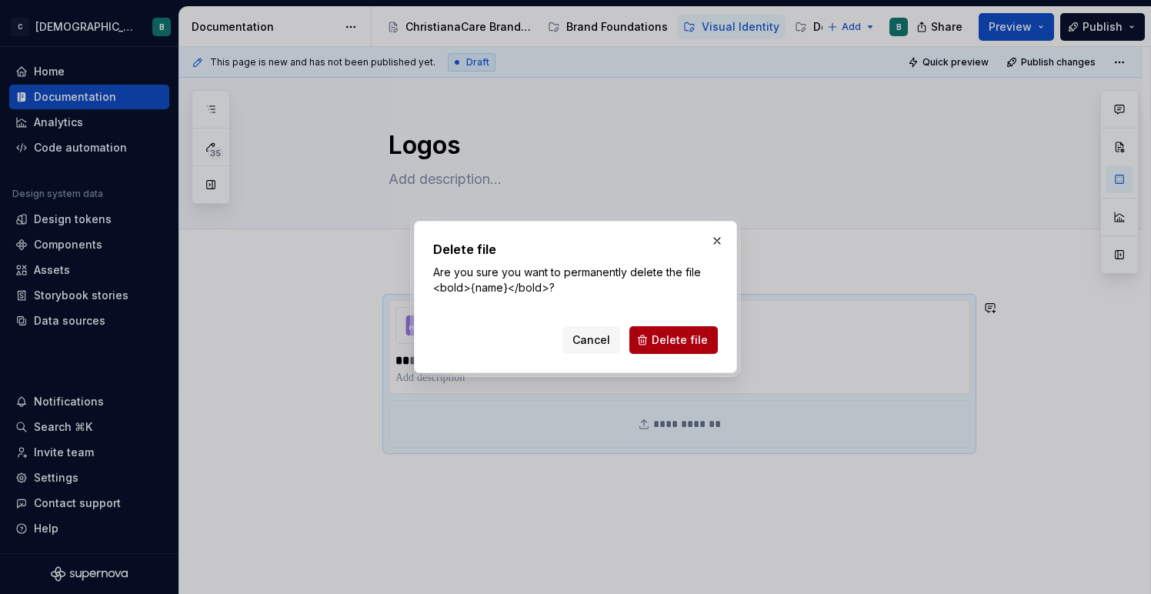
click at [690, 333] on span "Delete file" at bounding box center [680, 340] width 56 height 15
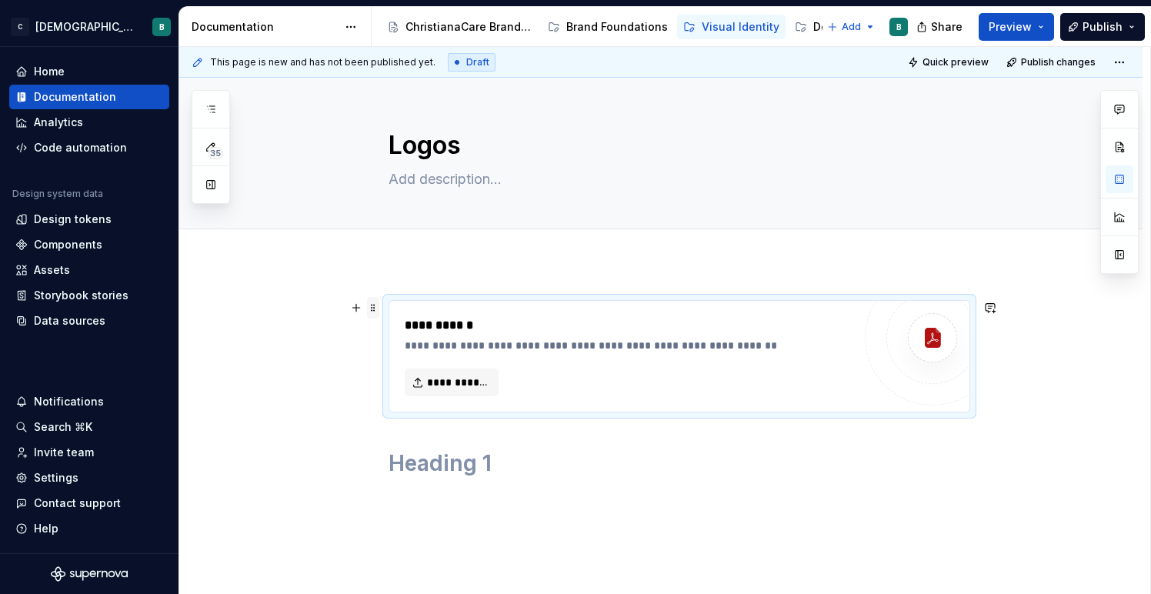
click at [374, 309] on span at bounding box center [373, 308] width 12 height 22
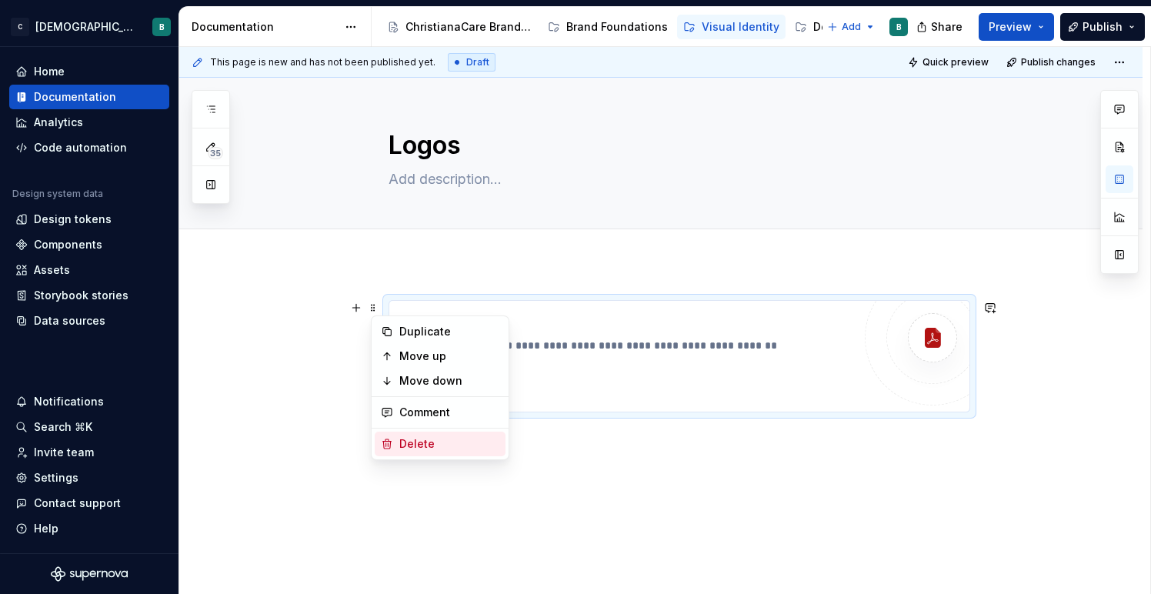
click at [403, 446] on div "Delete" at bounding box center [449, 443] width 100 height 15
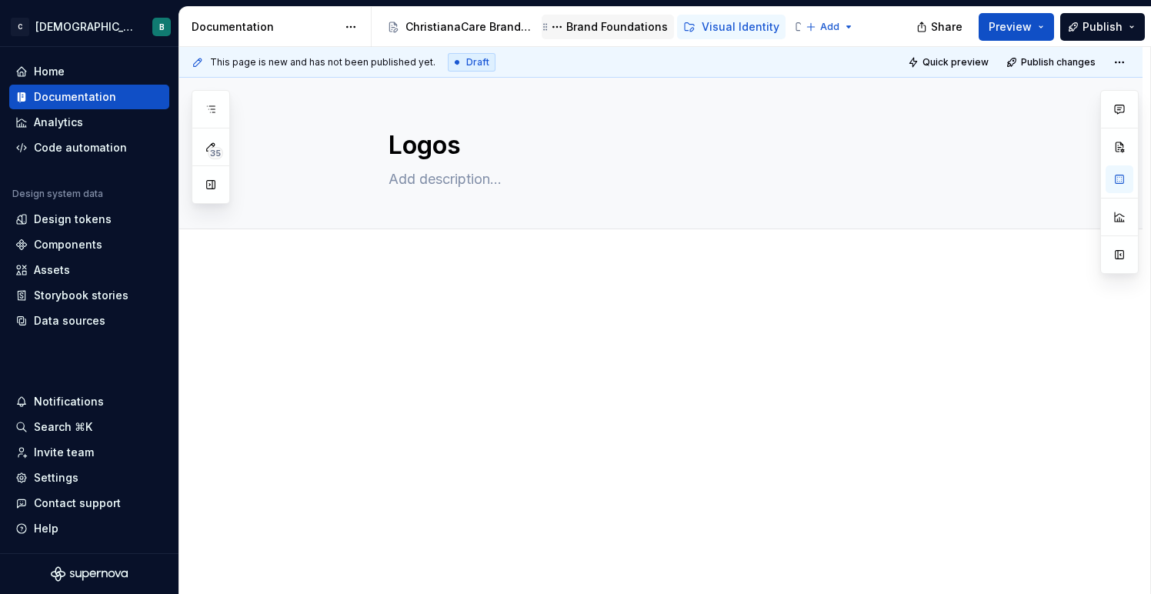
type textarea "*"
